Goal: Find contact information: Find contact information

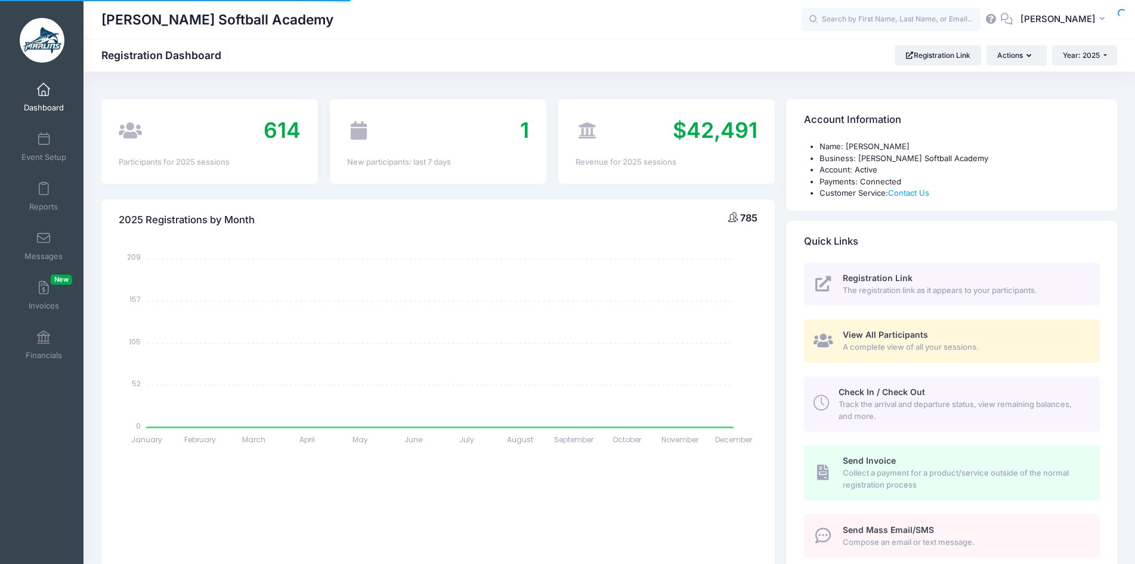
select select
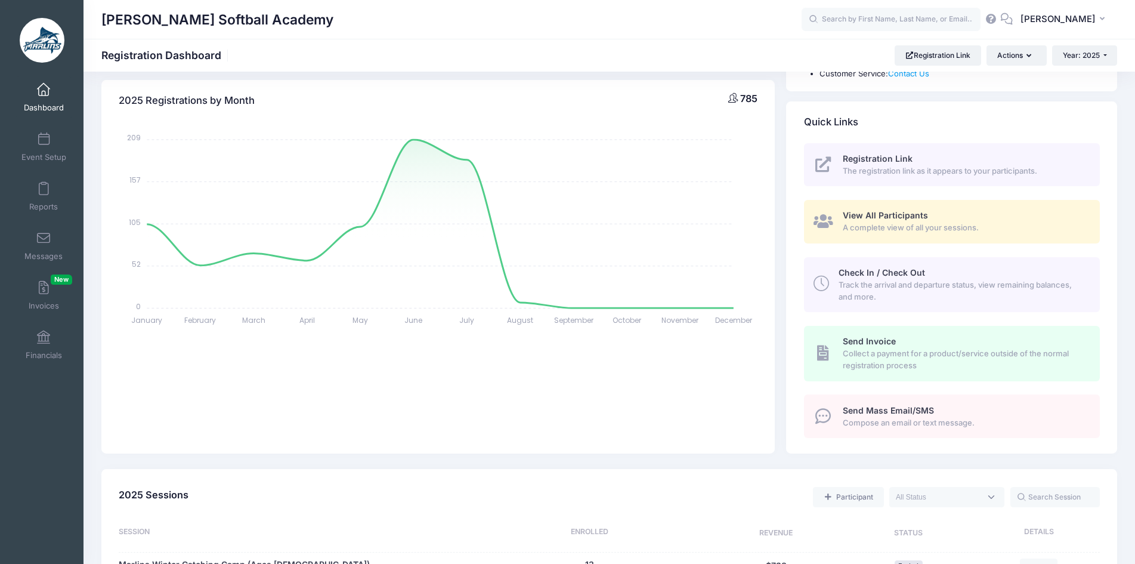
scroll to position [60, 0]
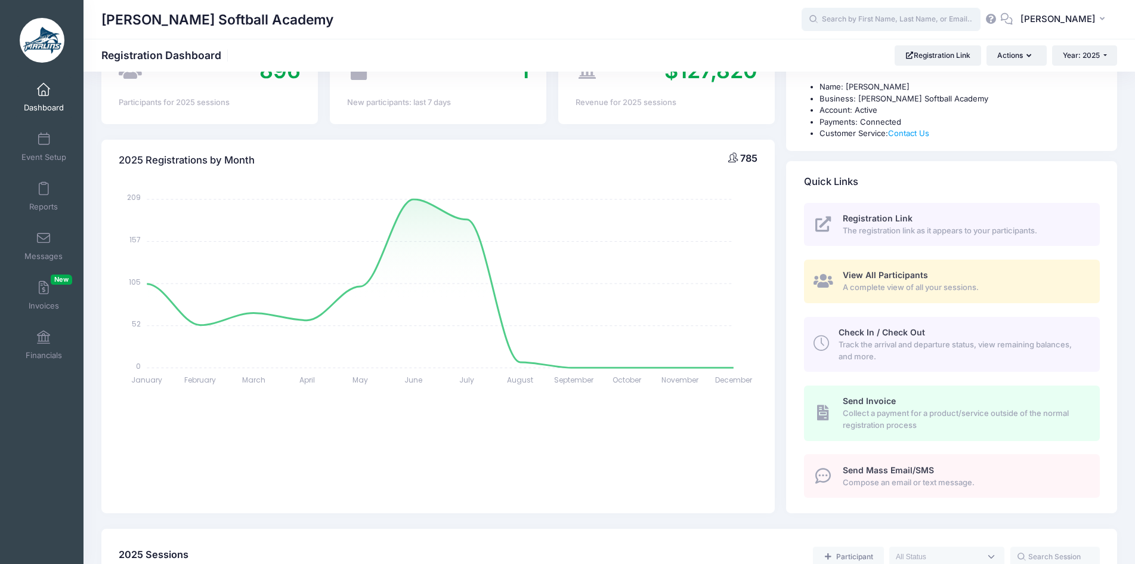
click at [920, 21] on input "text" at bounding box center [891, 20] width 179 height 24
click at [851, 49] on p "[PERSON_NAME]" at bounding box center [913, 51] width 197 height 13
type input "[PERSON_NAME] (Marlins Winter Hitting Camp Session #1 (Ages [DEMOGRAPHIC_DATA])…"
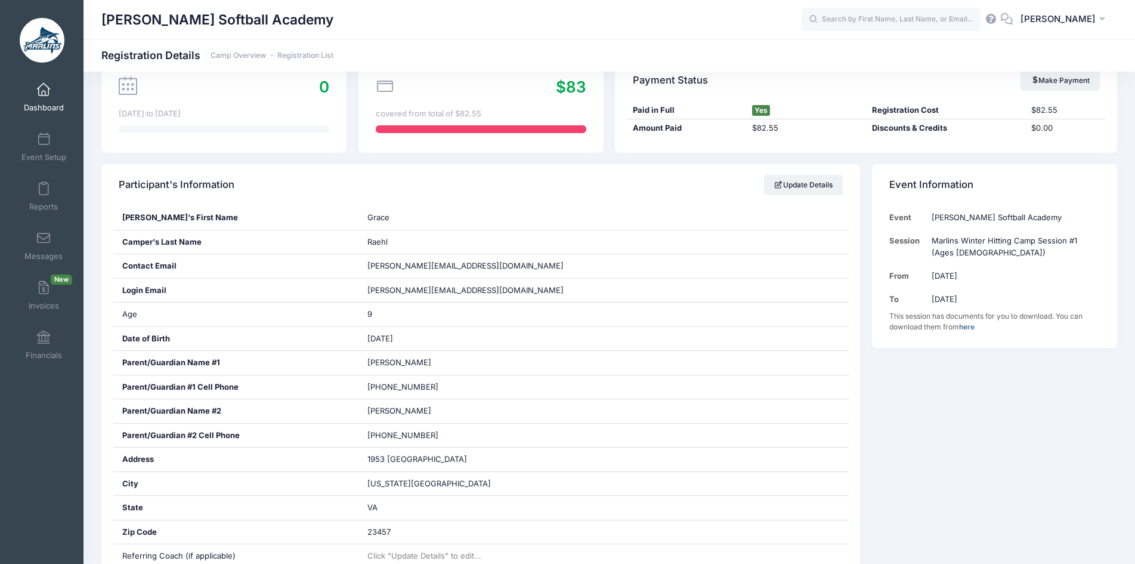
scroll to position [239, 0]
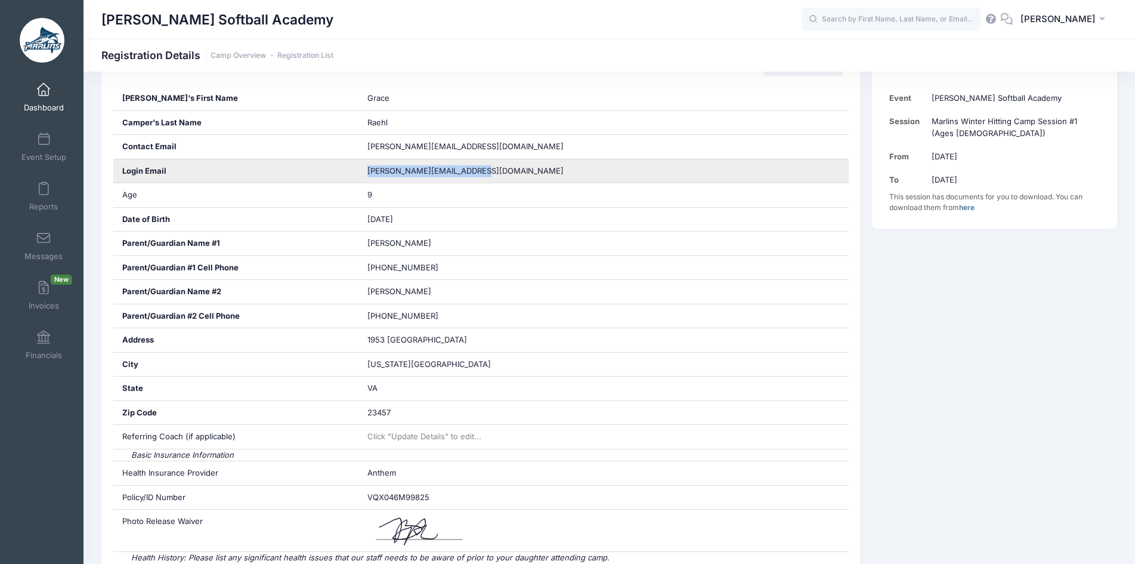
drag, startPoint x: 474, startPoint y: 174, endPoint x: 388, endPoint y: 177, distance: 86.0
click at [388, 177] on div "bryan@fertilizewithalm.com" at bounding box center [604, 171] width 490 height 24
copy span "bryan@fertilizewithalm.com"
